Goal: Communication & Community: Answer question/provide support

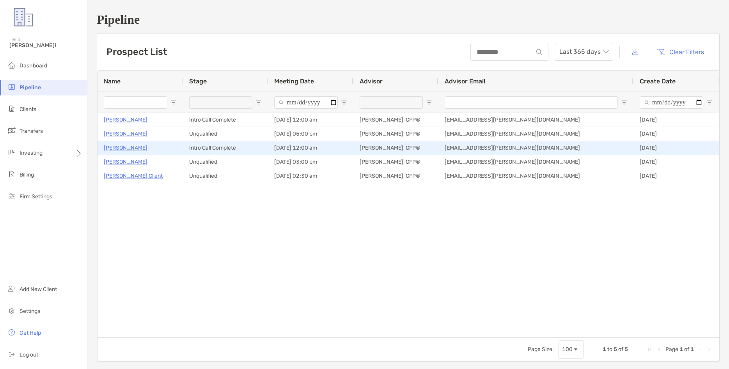
click at [124, 148] on p "[PERSON_NAME]" at bounding box center [126, 148] width 44 height 10
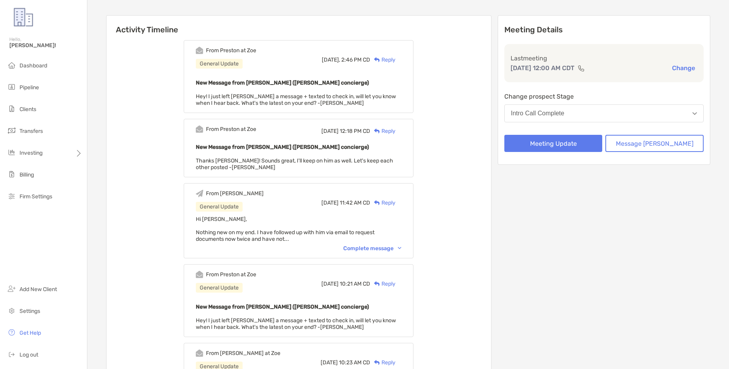
scroll to position [89, 0]
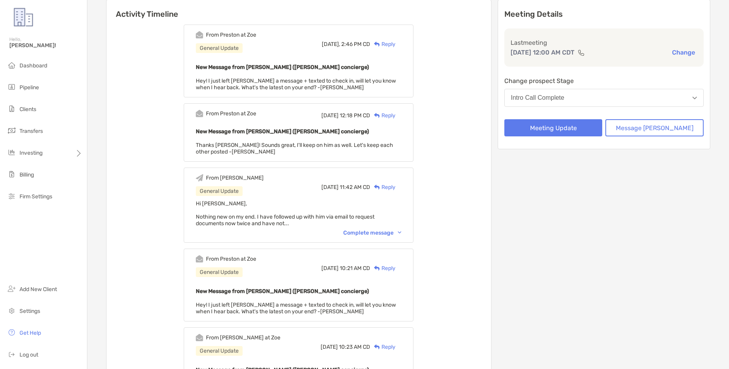
click at [401, 234] on div "Complete message" at bounding box center [372, 233] width 58 height 7
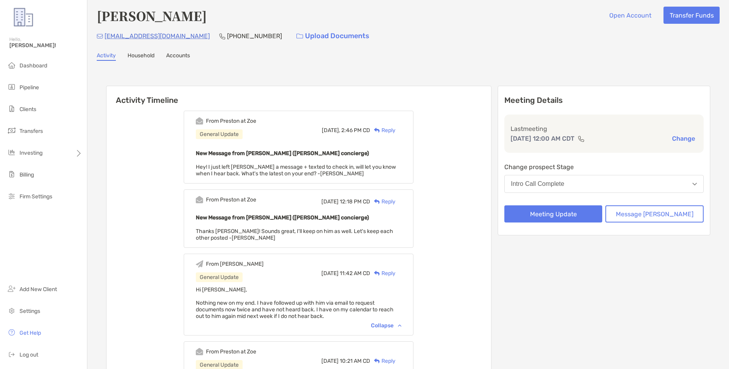
scroll to position [0, 0]
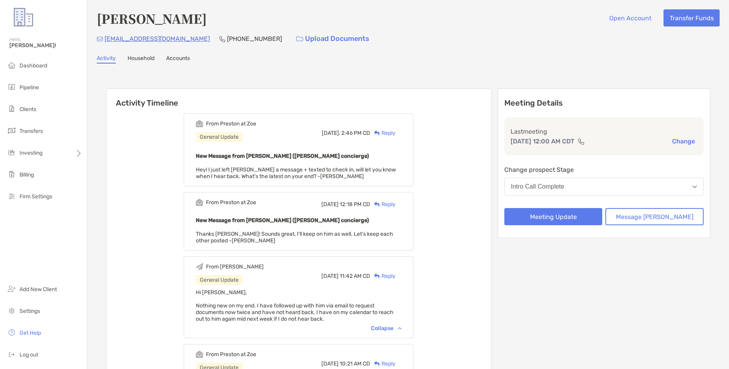
click at [394, 133] on div "Reply" at bounding box center [382, 133] width 25 height 8
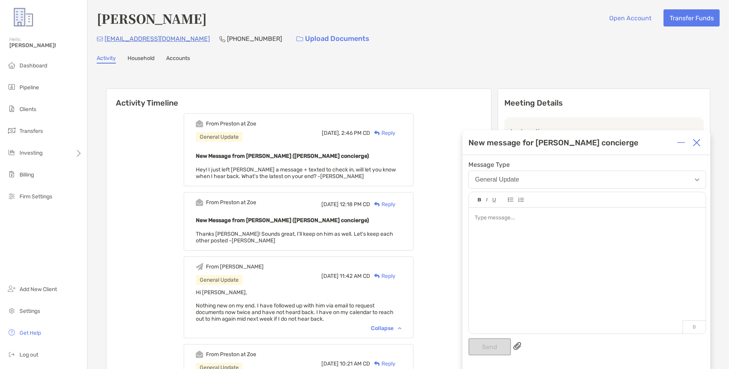
click at [501, 228] on div at bounding box center [587, 267] width 237 height 118
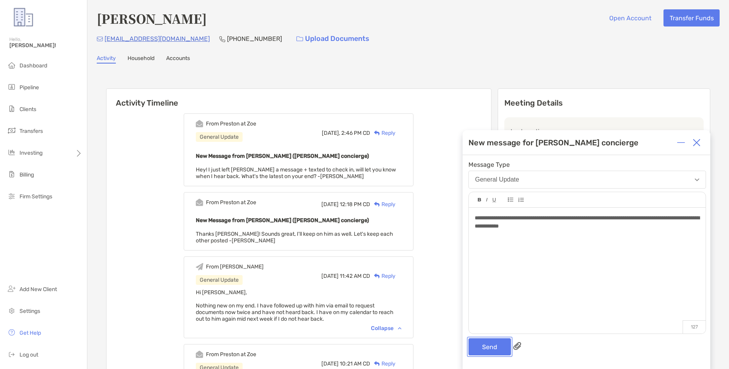
click at [481, 351] on button "Send" at bounding box center [489, 346] width 43 height 17
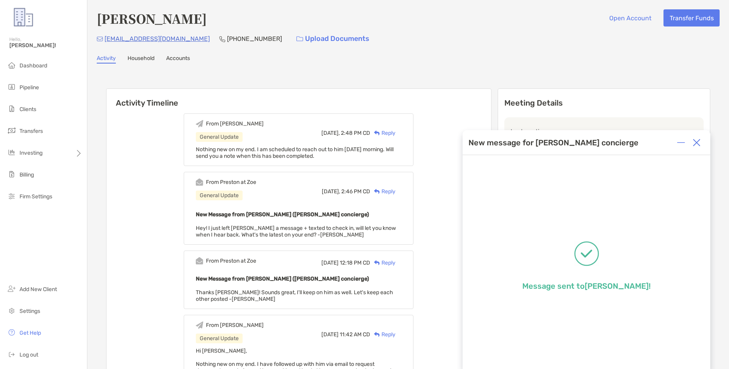
click at [691, 144] on div at bounding box center [697, 143] width 16 height 16
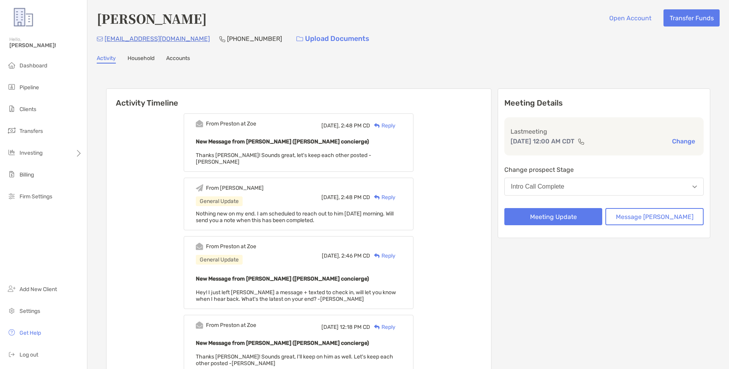
click at [430, 42] on div "bechaille@gmail.com (217) 898-2150 Upload Documents" at bounding box center [408, 38] width 623 height 17
